Goal: Find specific page/section: Find specific page/section

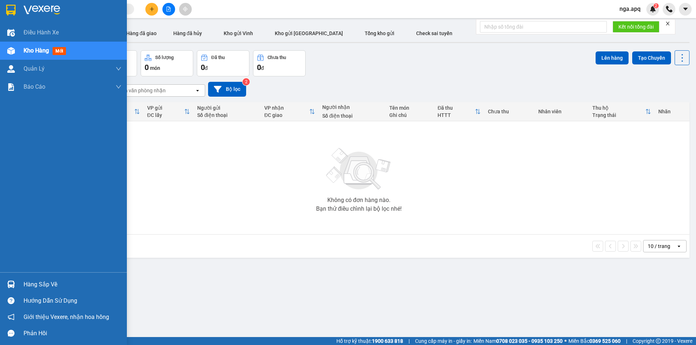
click at [12, 283] on img at bounding box center [11, 285] width 8 height 8
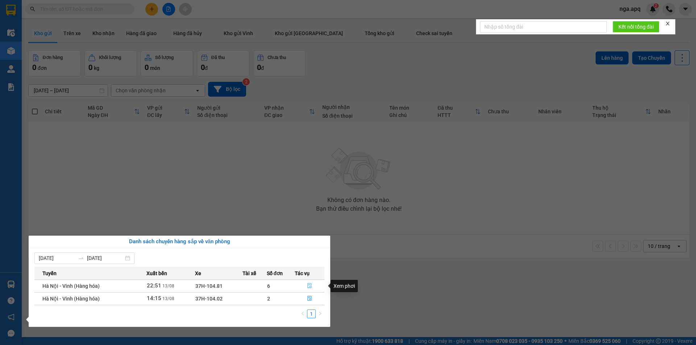
click at [309, 285] on icon "file-done" at bounding box center [309, 286] width 4 height 5
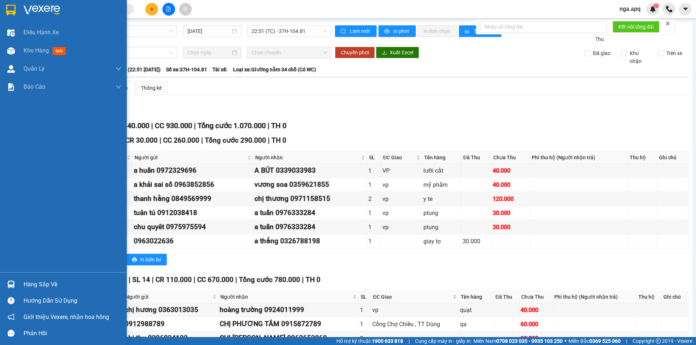
click at [13, 284] on img at bounding box center [11, 285] width 8 height 8
